Goal: Task Accomplishment & Management: Manage account settings

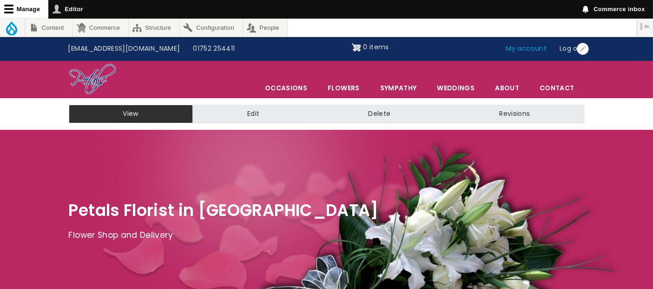
click at [527, 51] on link "My account" at bounding box center [526, 49] width 54 height 18
drag, startPoint x: 0, startPoint y: 0, endPoint x: 517, endPoint y: 49, distance: 519.0
click at [517, 49] on link "My account" at bounding box center [526, 49] width 54 height 18
